Goal: Task Accomplishment & Management: Manage account settings

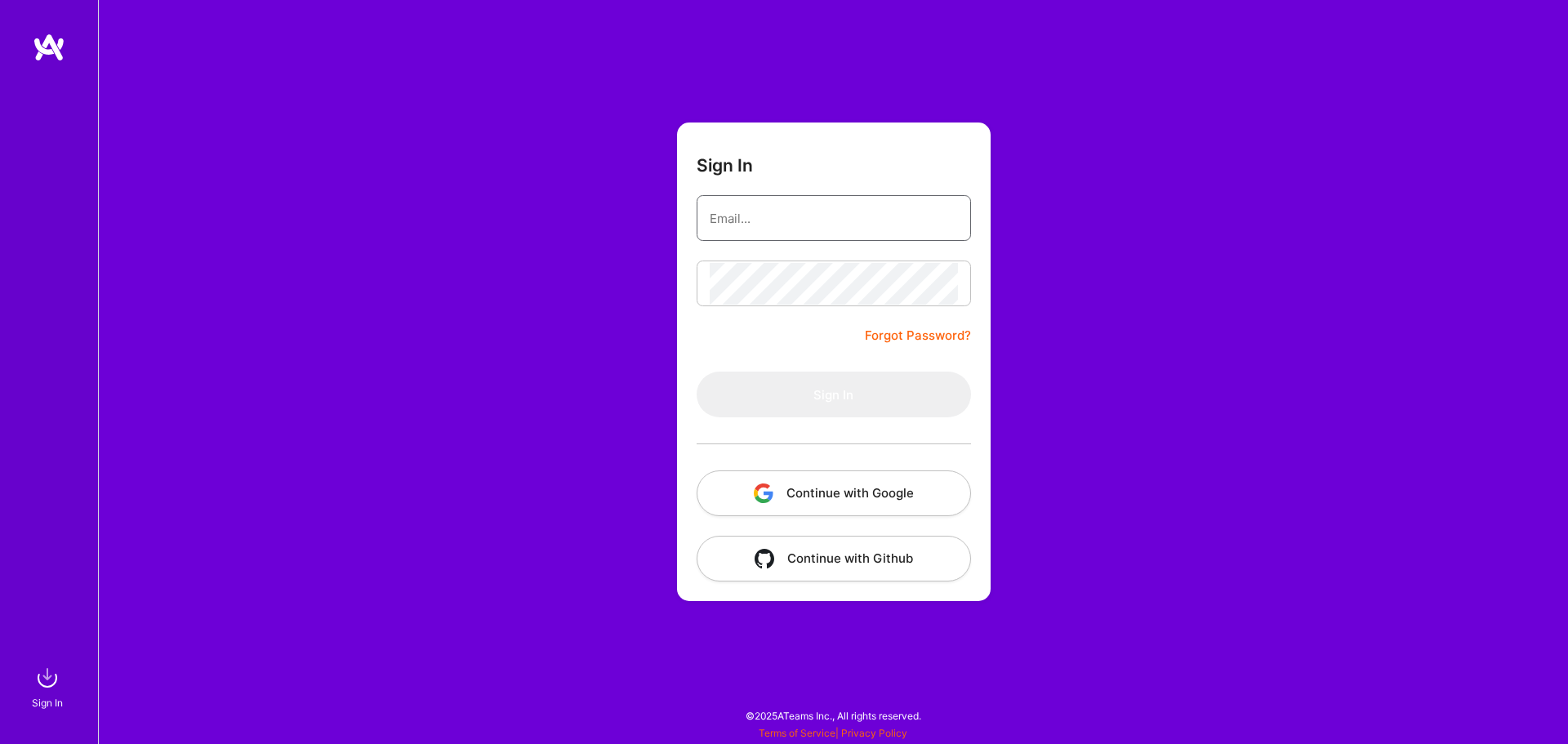
type input "[EMAIL_ADDRESS][DOMAIN_NAME]"
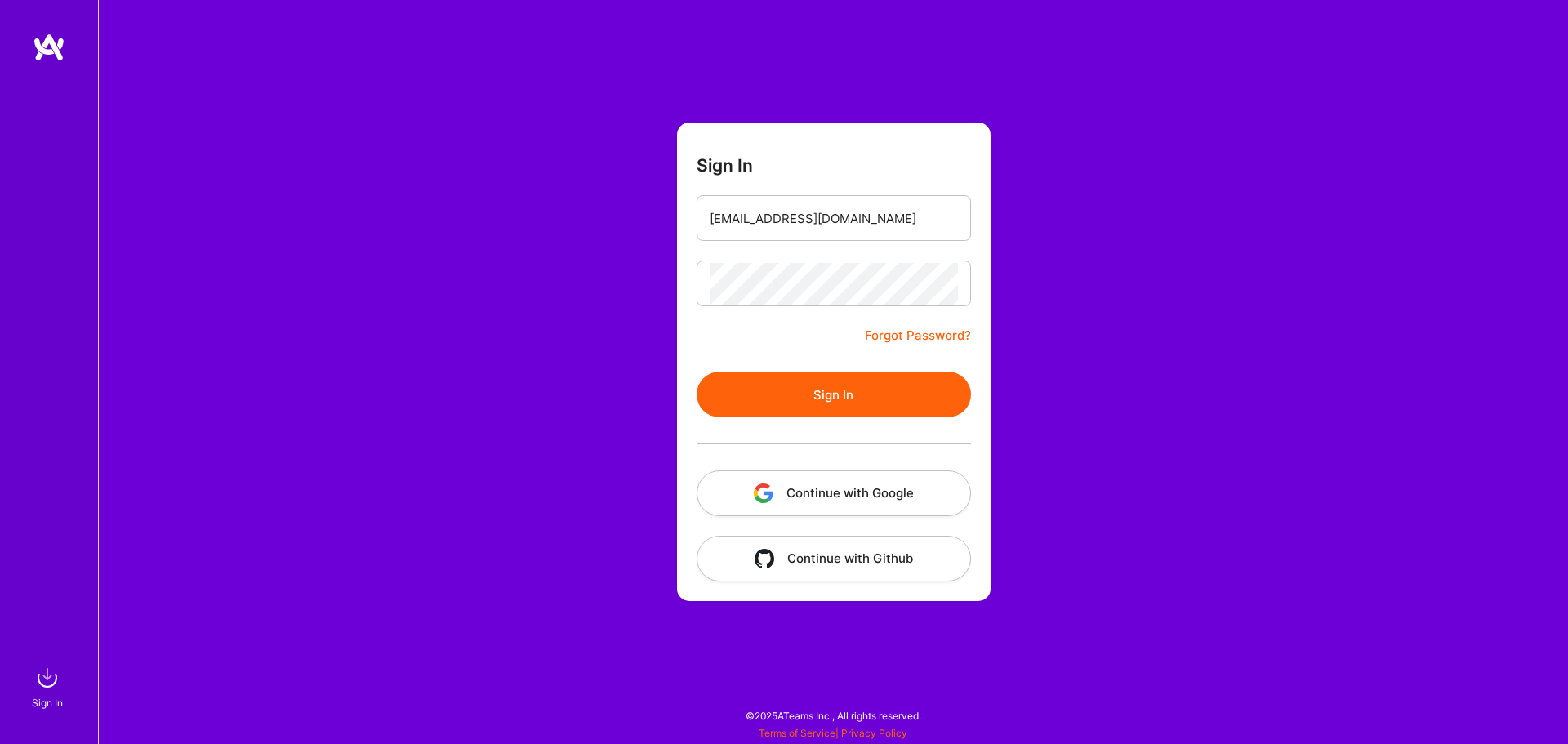
click at [765, 398] on button "Sign In" at bounding box center [834, 394] width 274 height 46
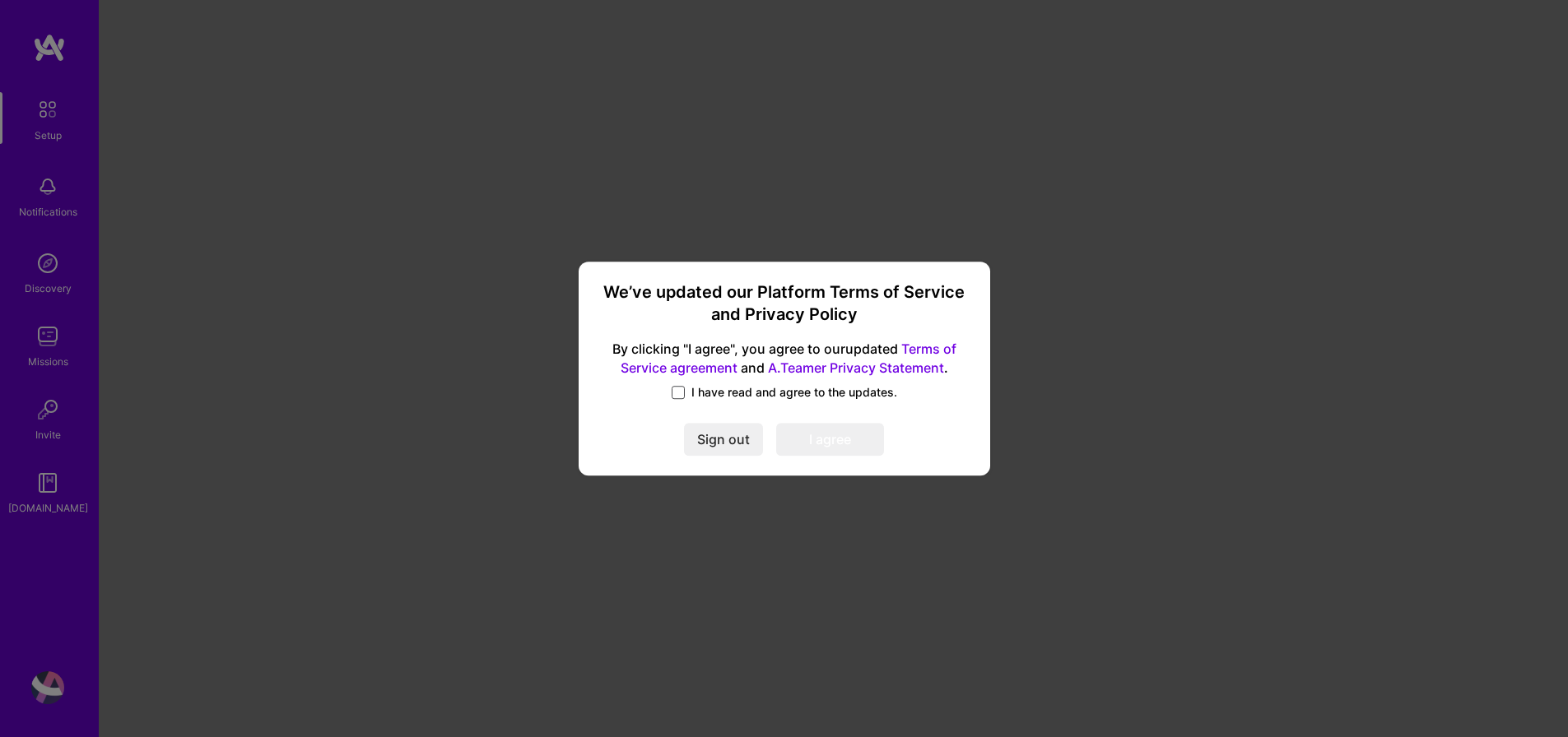
click at [678, 391] on span at bounding box center [678, 392] width 13 height 13
click at [0, 0] on input "I have read and agree to the updates." at bounding box center [0, 0] width 0 height 0
click at [857, 436] on button "I agree" at bounding box center [830, 439] width 108 height 33
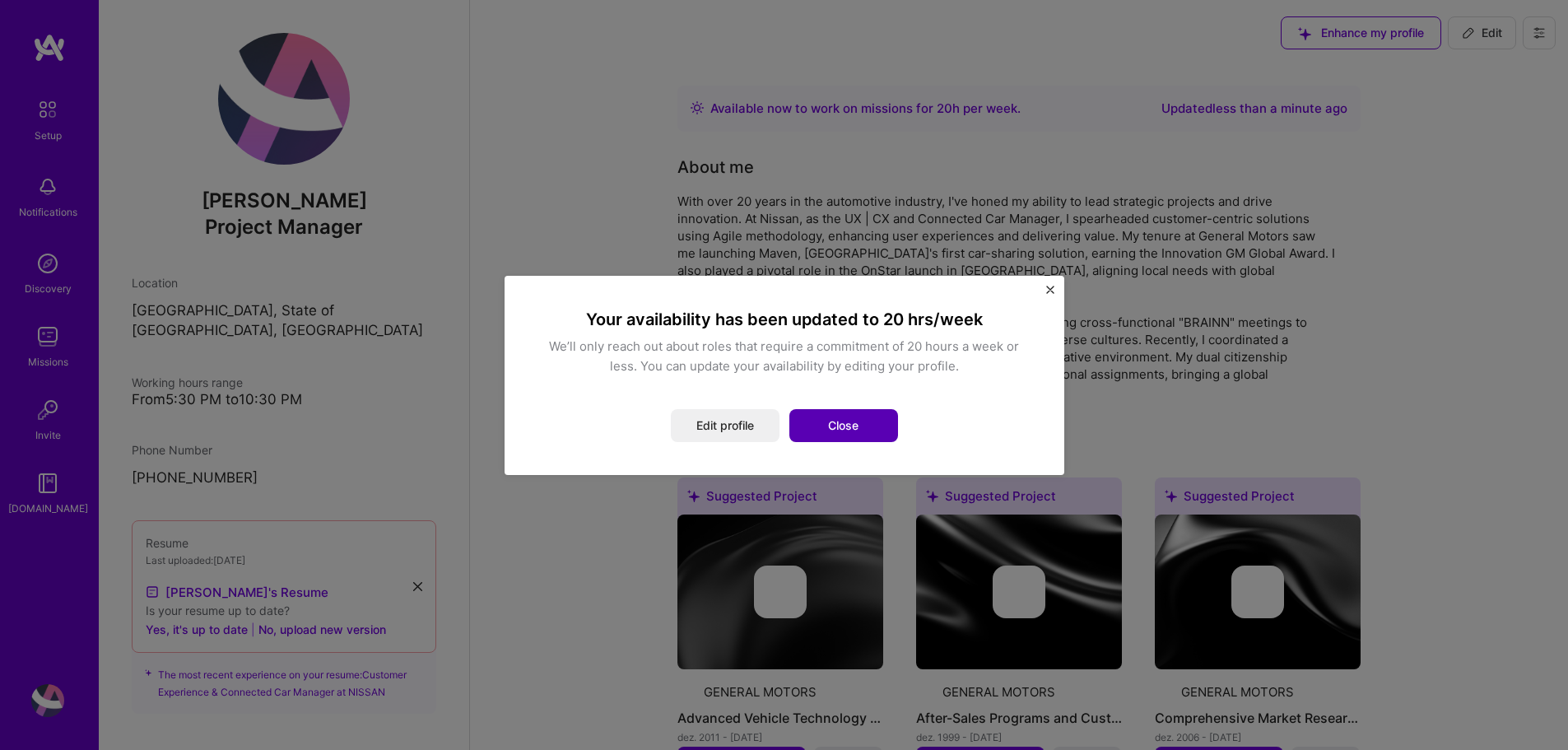
click at [845, 424] on button "Close" at bounding box center [844, 425] width 109 height 33
